Goal: Task Accomplishment & Management: Use online tool/utility

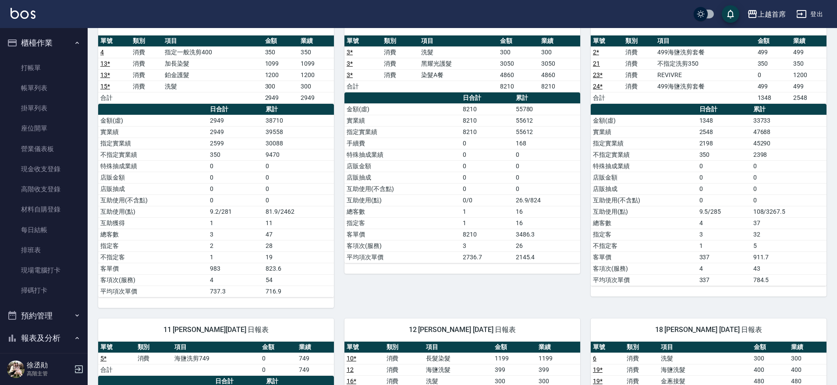
scroll to position [458, 0]
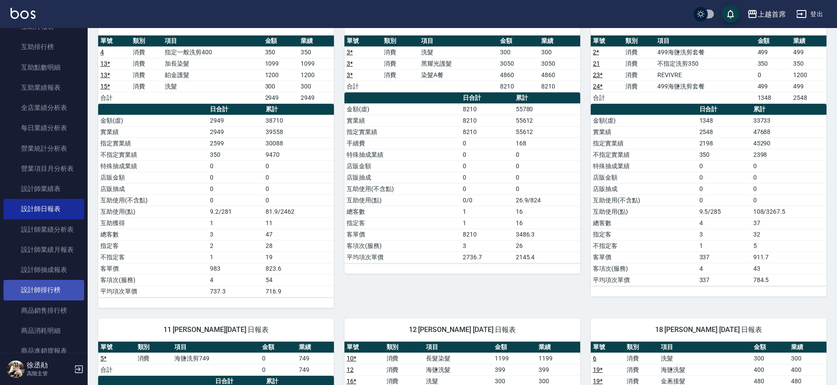
click at [42, 290] on link "設計師排行榜" at bounding box center [44, 290] width 81 height 20
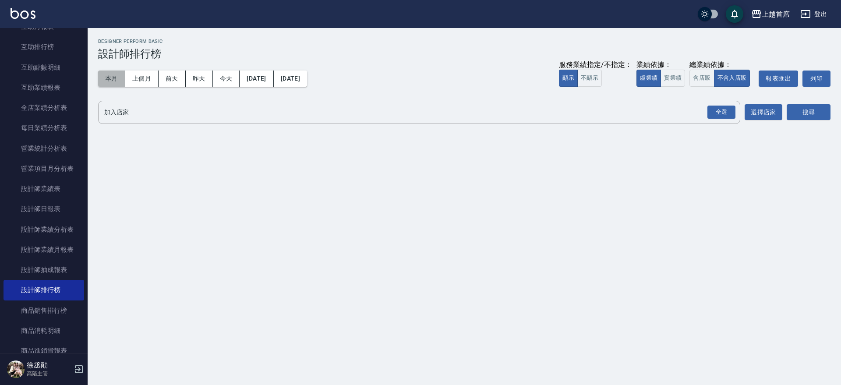
click at [112, 77] on button "本月" at bounding box center [111, 79] width 27 height 16
click at [224, 73] on button "今天" at bounding box center [226, 79] width 27 height 16
click at [676, 78] on button "實業績" at bounding box center [673, 78] width 25 height 17
click at [725, 111] on div "全選" at bounding box center [722, 113] width 28 height 14
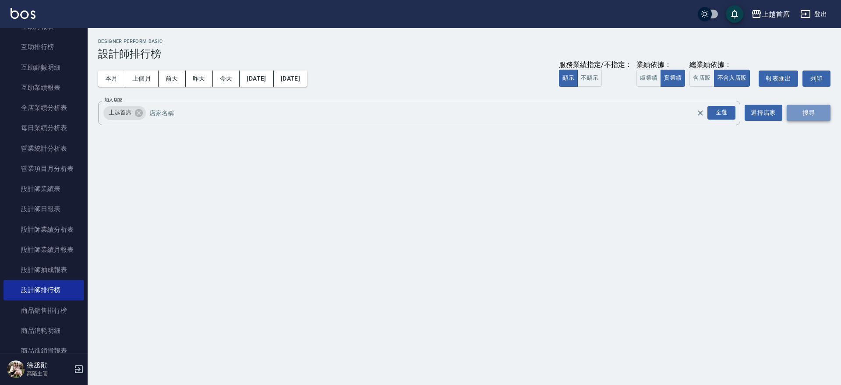
click at [796, 111] on button "搜尋" at bounding box center [809, 113] width 44 height 16
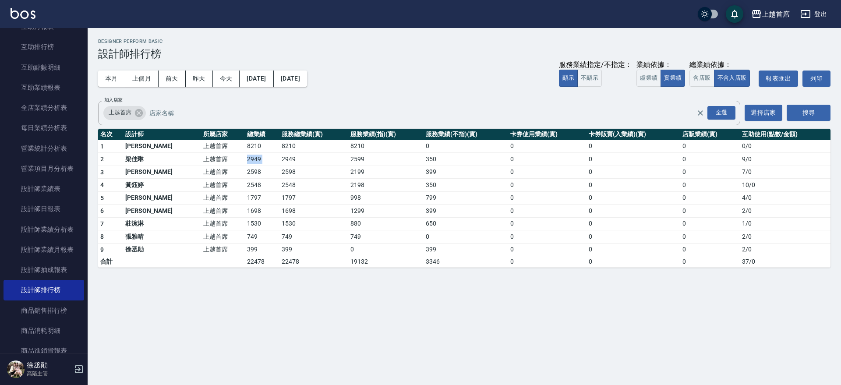
drag, startPoint x: 230, startPoint y: 163, endPoint x: 256, endPoint y: 164, distance: 26.3
click at [256, 164] on tr "2 梁佳琳 上越首席 2949 2949 2599 350 0 0 0 9 / 0" at bounding box center [464, 159] width 733 height 13
click at [344, 76] on div "本月 上個月 前天 昨天 今天 2025/09/16 2025/09/16 服務業績指定/不指定： 顯示 不顯示 業績依據： 虛業績 實業績 總業績依據： 含…" at bounding box center [464, 78] width 733 height 37
click at [119, 77] on button "本月" at bounding box center [111, 79] width 27 height 16
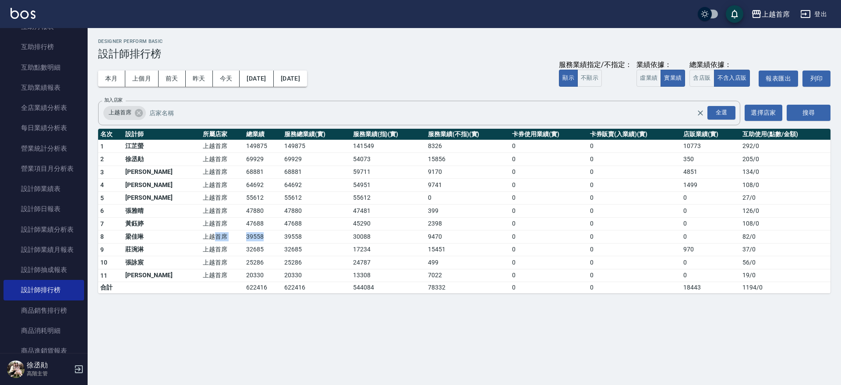
drag, startPoint x: 202, startPoint y: 239, endPoint x: 241, endPoint y: 241, distance: 39.9
click at [241, 241] on tr "8 梁佳琳 上越首席 39558 39558 30088 9470 0 0 0 82 / 0" at bounding box center [464, 236] width 733 height 13
click at [244, 241] on td "39558" at bounding box center [263, 236] width 38 height 13
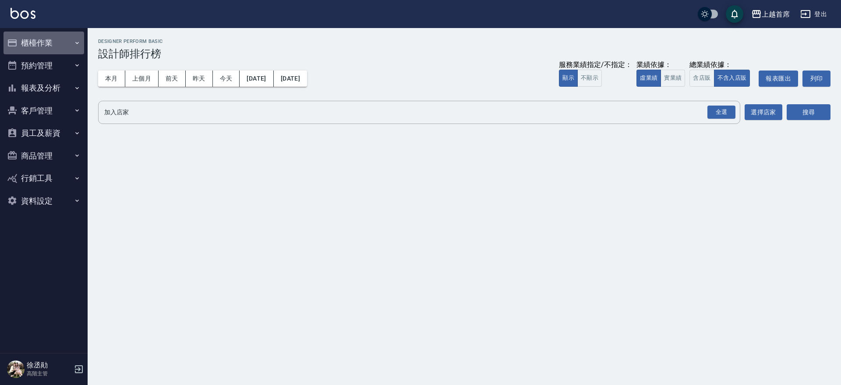
click at [44, 39] on button "櫃檯作業" at bounding box center [44, 43] width 81 height 23
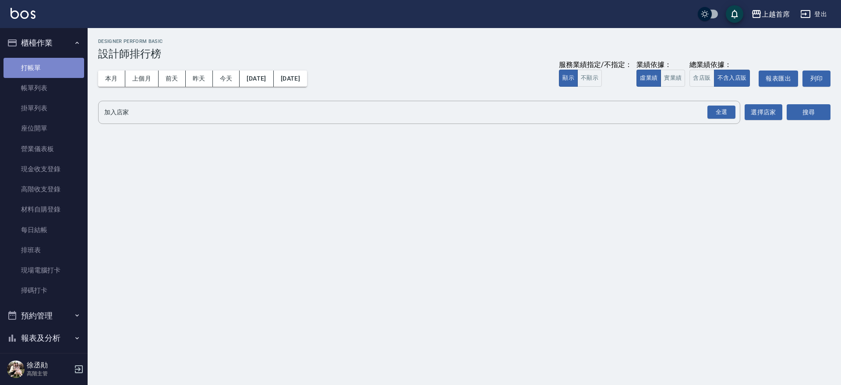
click at [52, 74] on link "打帳單" at bounding box center [44, 68] width 81 height 20
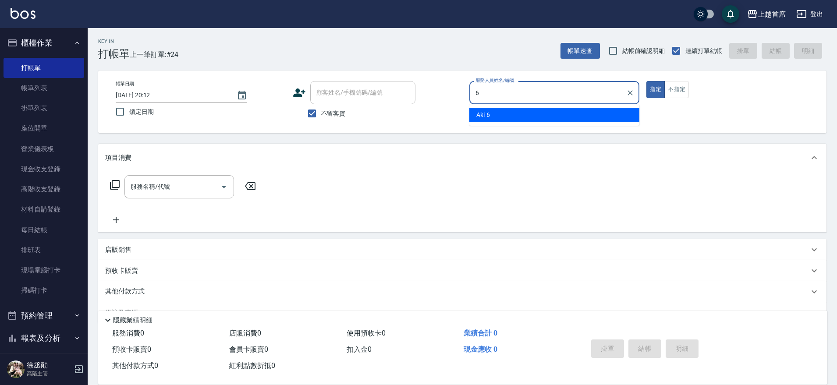
type input "Aki-6"
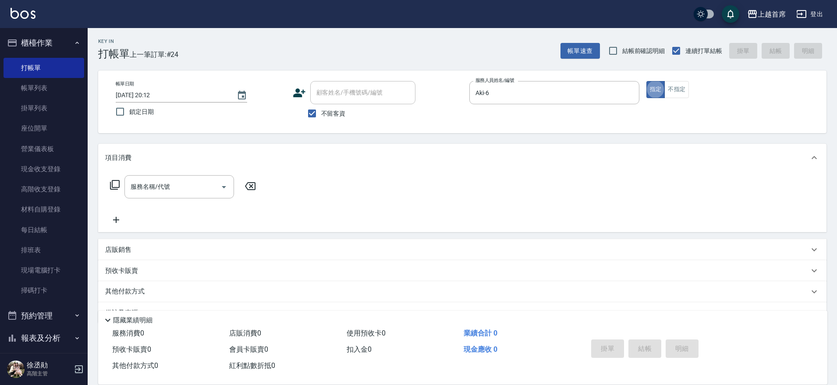
type button "true"
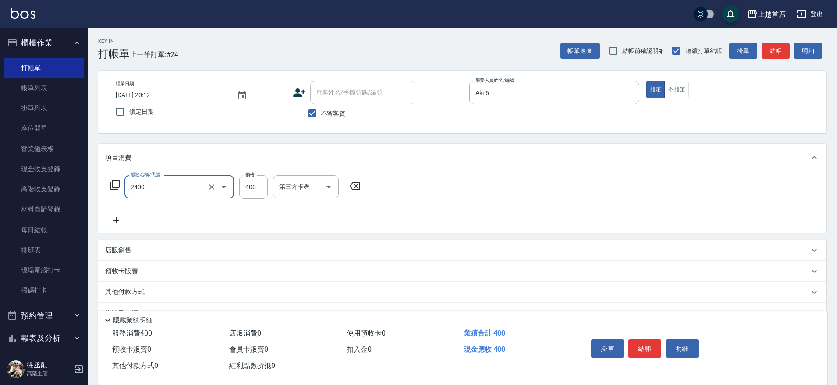
type input "指定一般洗剪400(2400)"
type input "500"
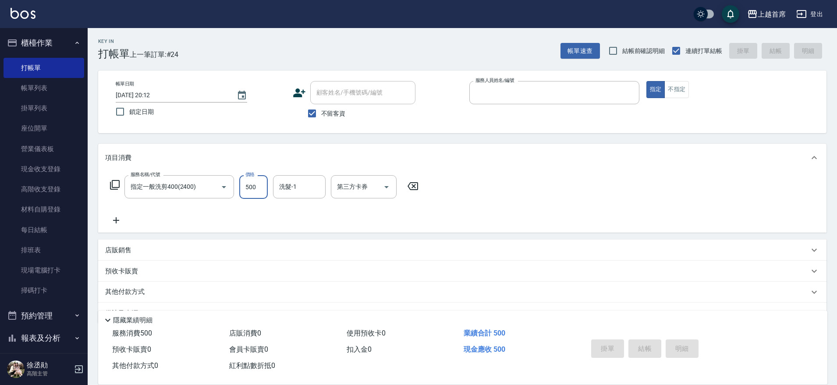
type input "[DATE] 20:15"
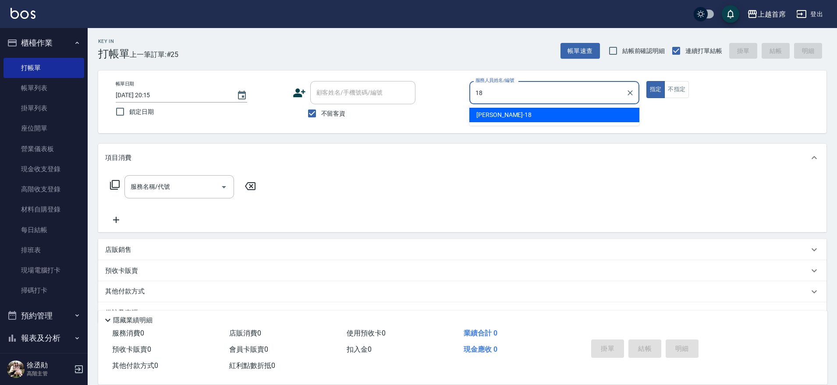
type input "Linda-18"
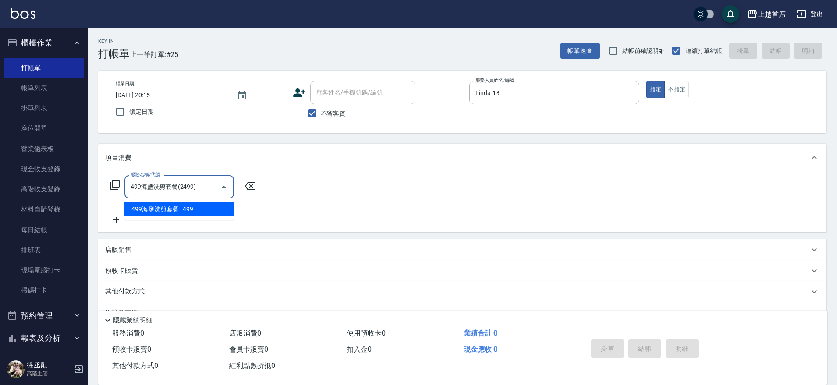
type input "499海鹽洗剪套餐(2499)"
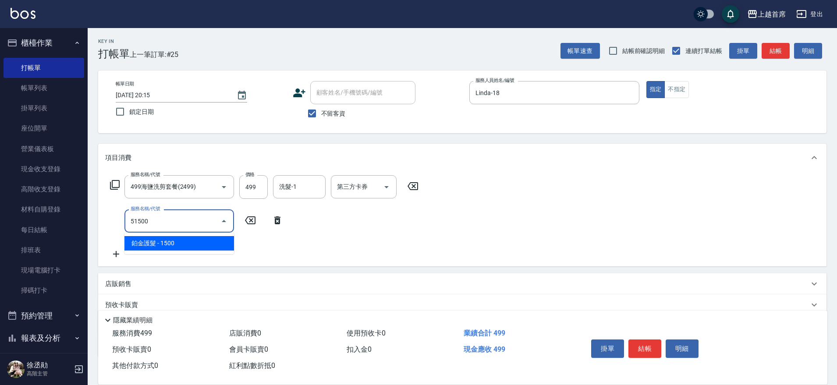
type input "鉑金護髮(51500)"
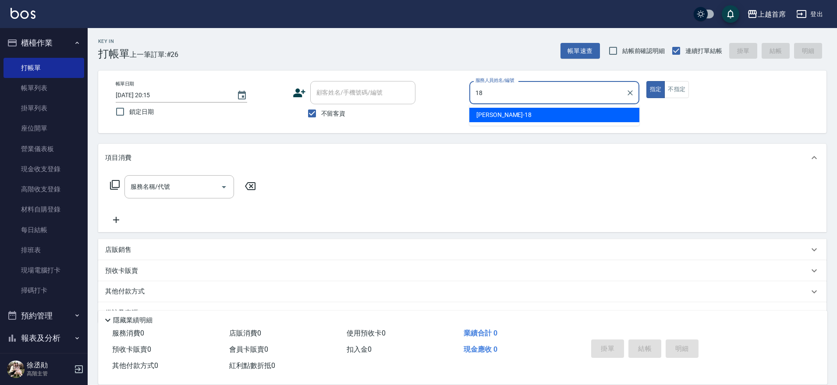
type input "Linda-18"
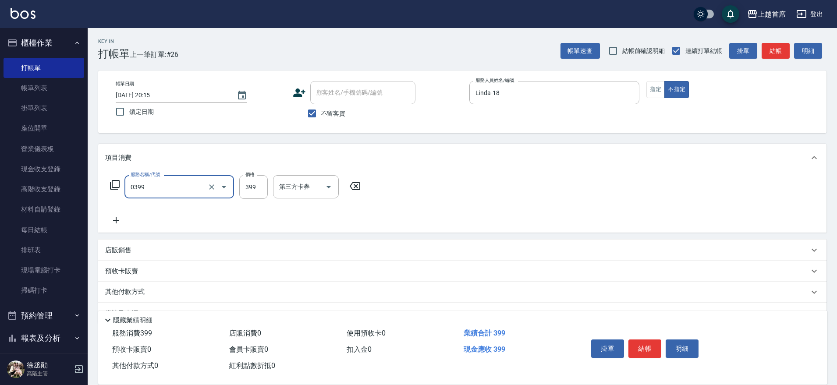
type input "海鹽洗髮(0399)"
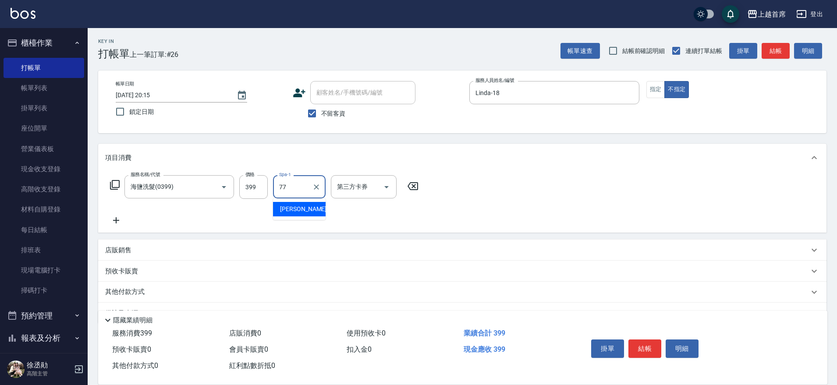
type input "[PERSON_NAME]-77"
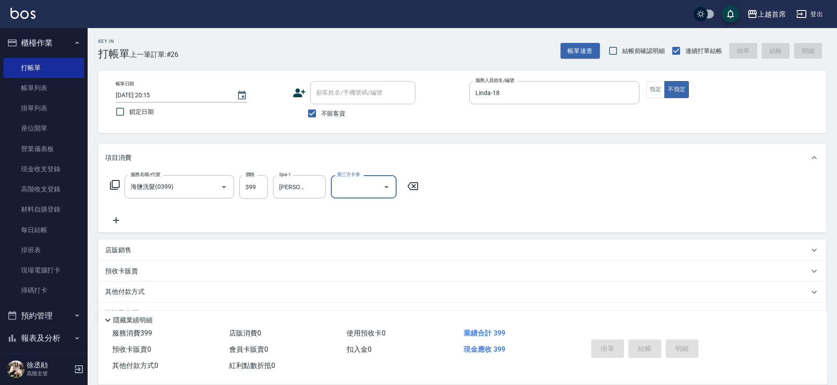
type input "[DATE] 20:16"
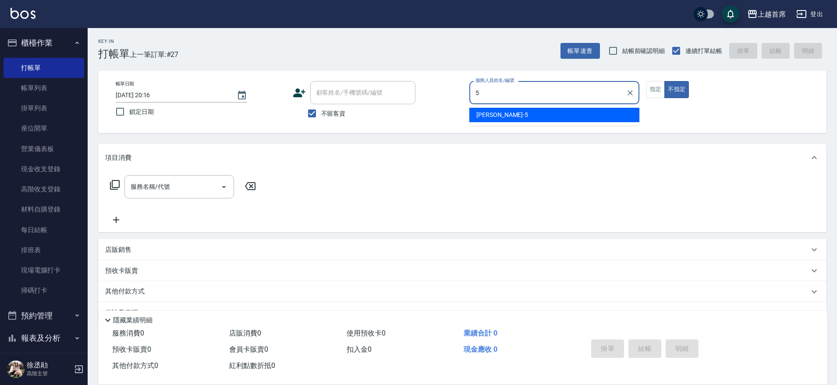
type input "[PERSON_NAME]-5"
type button "false"
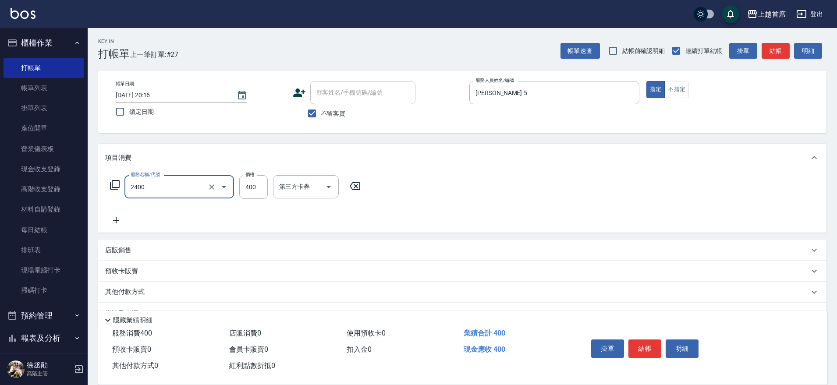
type input "指定一般洗剪400(2400)"
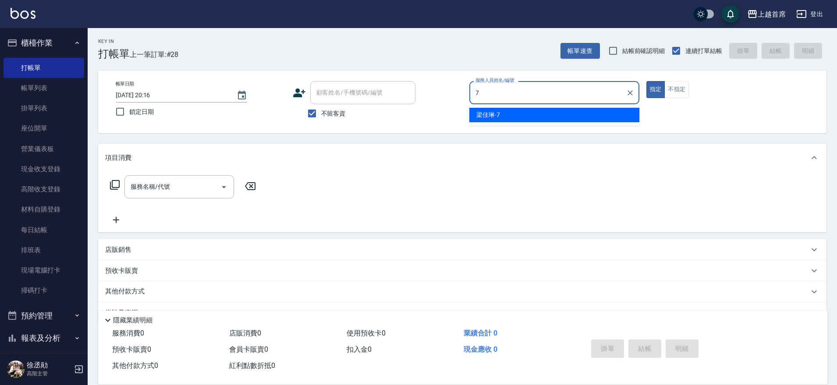
type input "[PERSON_NAME]-7"
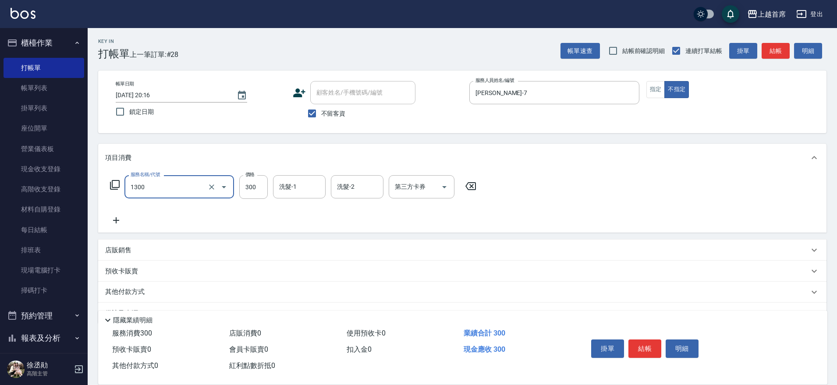
type input "洗髮(1300)"
type input "[PERSON_NAME]-77"
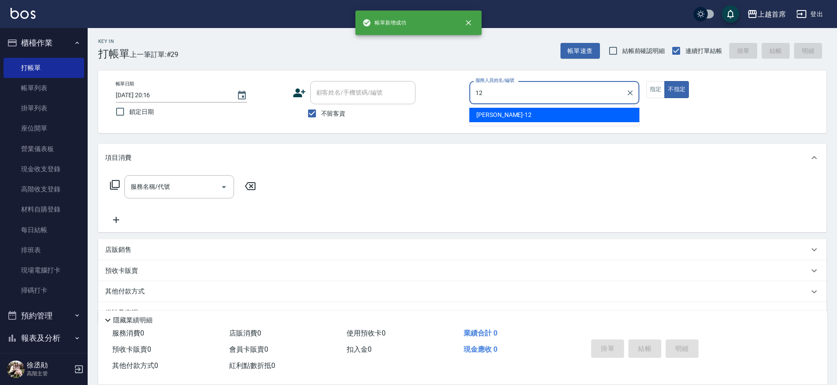
type input "[PERSON_NAME]-12"
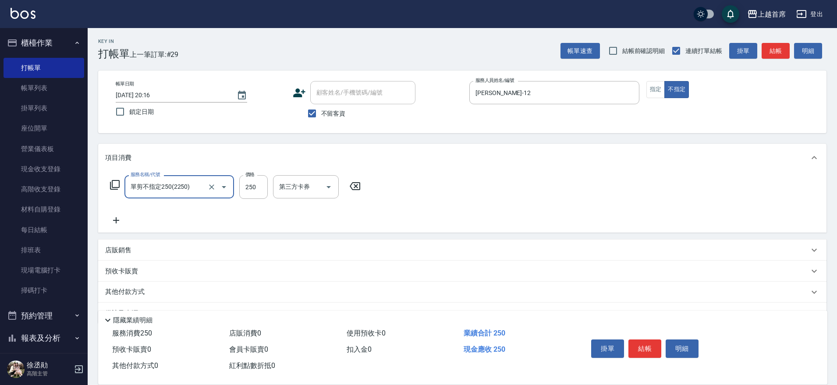
type input "單剪不指定250(2250)"
